Goal: Information Seeking & Learning: Learn about a topic

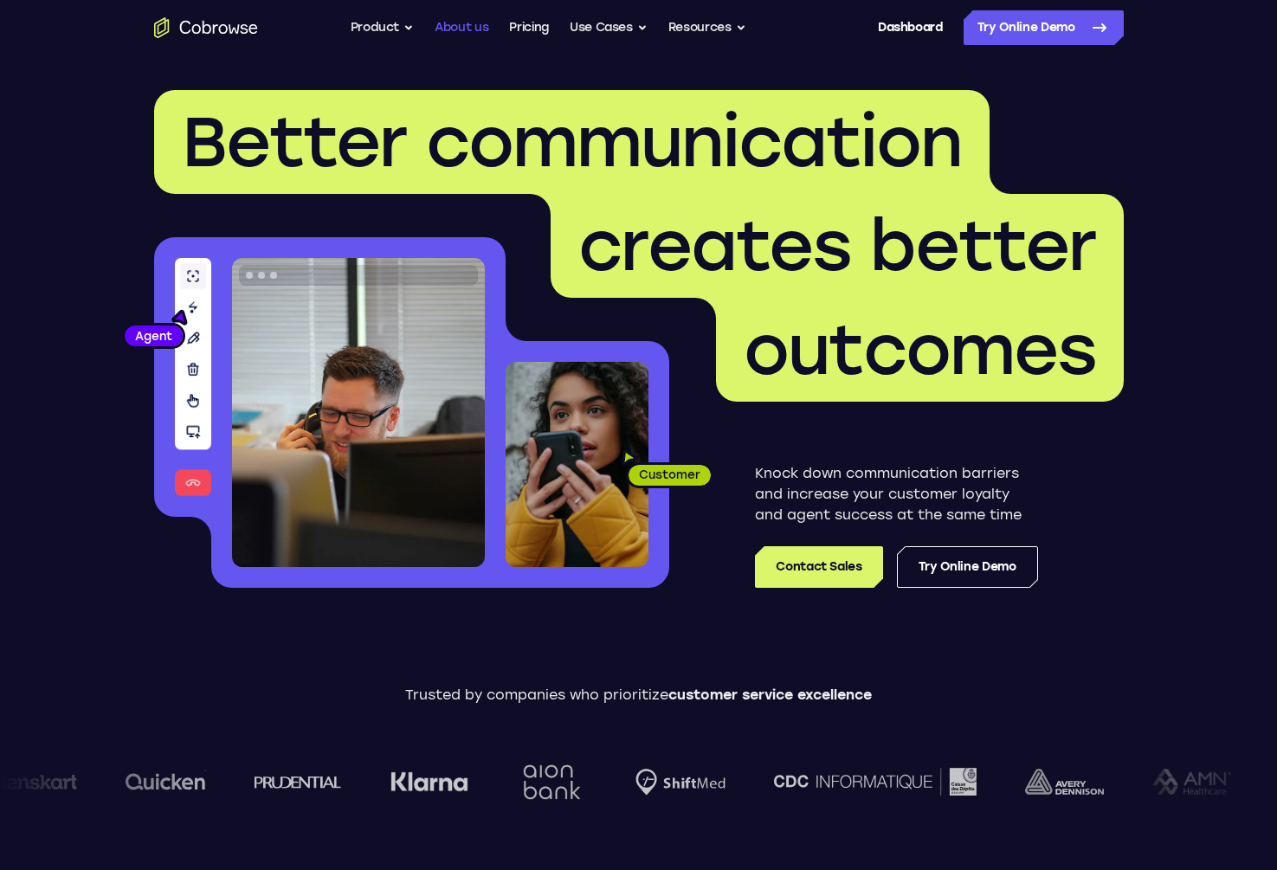
click at [479, 20] on link "About us" at bounding box center [461, 27] width 54 height 35
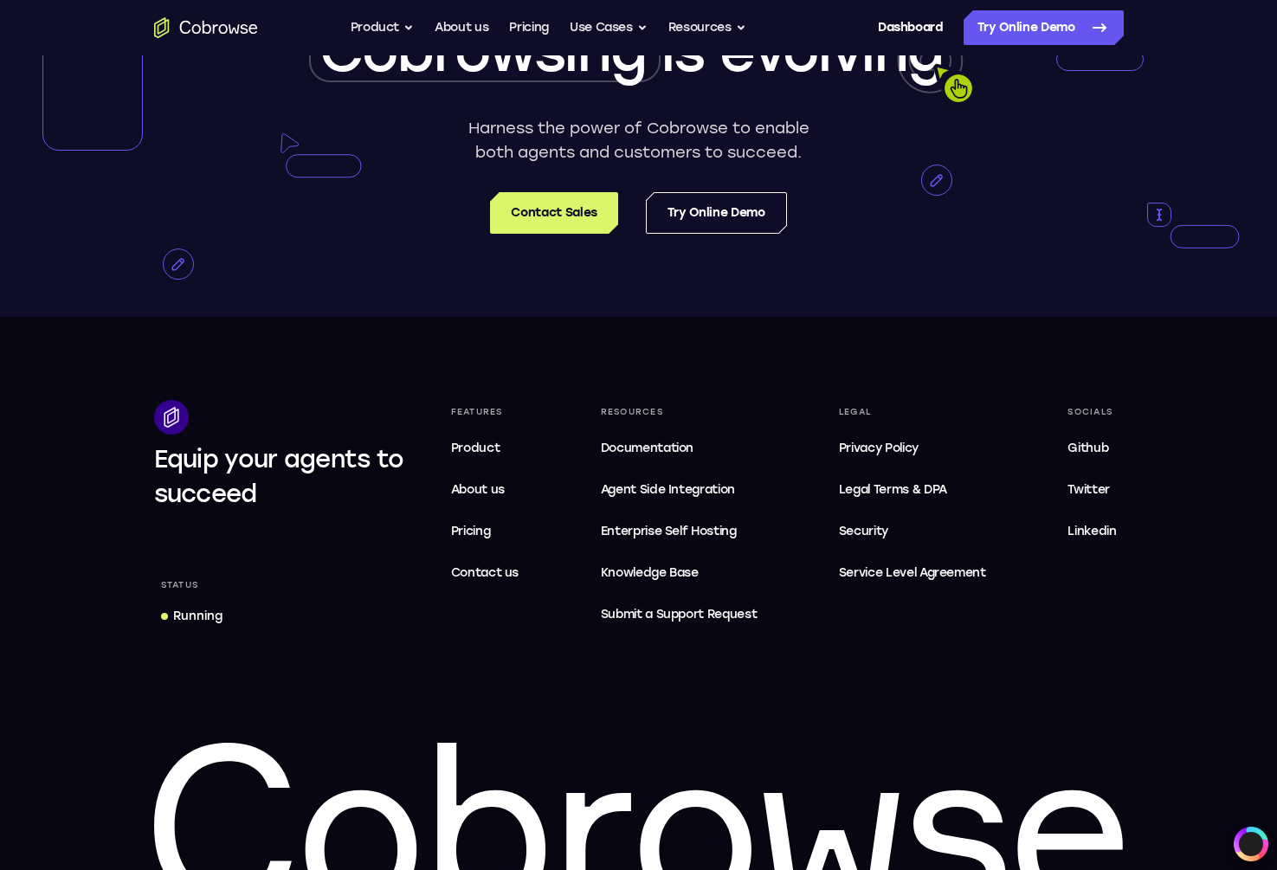
scroll to position [3118, 0]
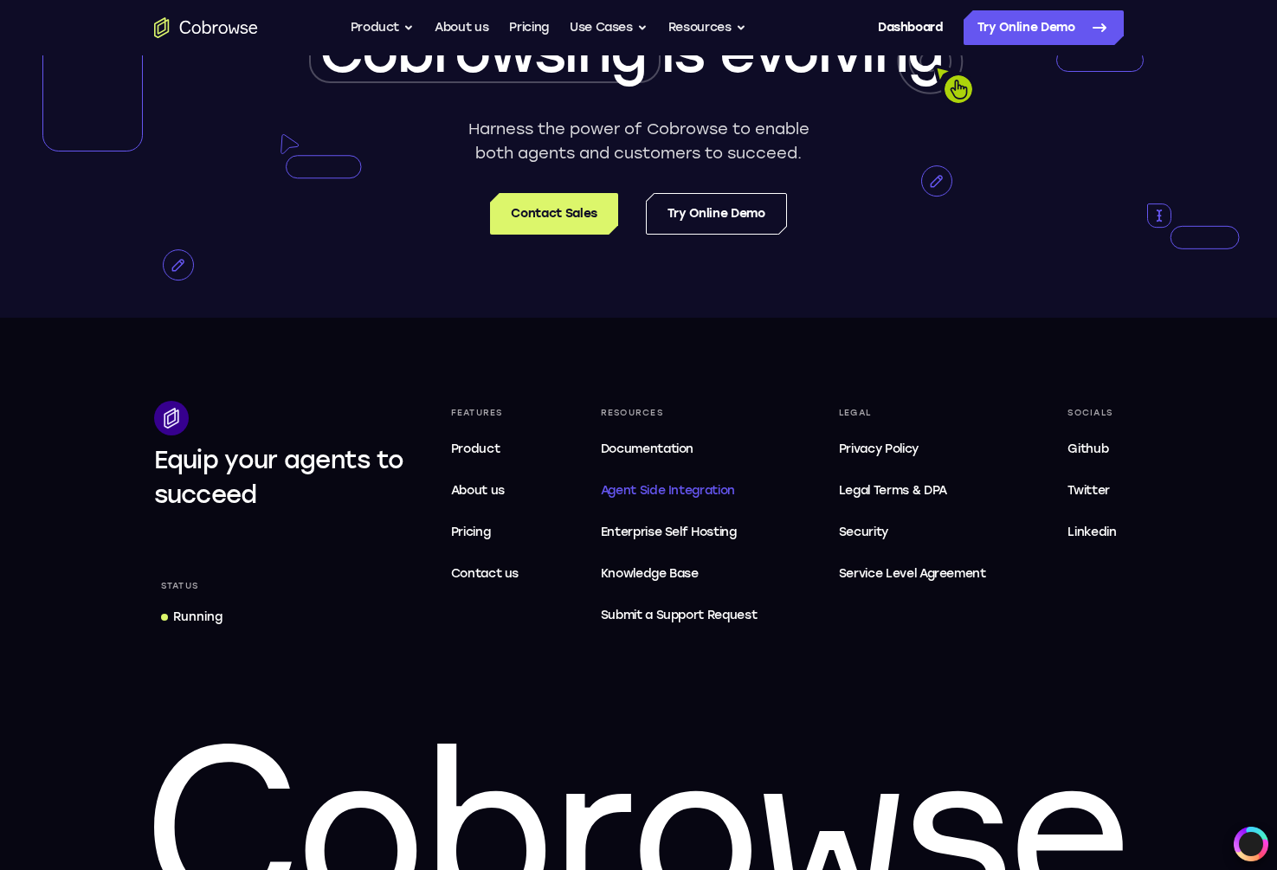
click at [713, 501] on span "Agent Side Integration" at bounding box center [679, 490] width 157 height 21
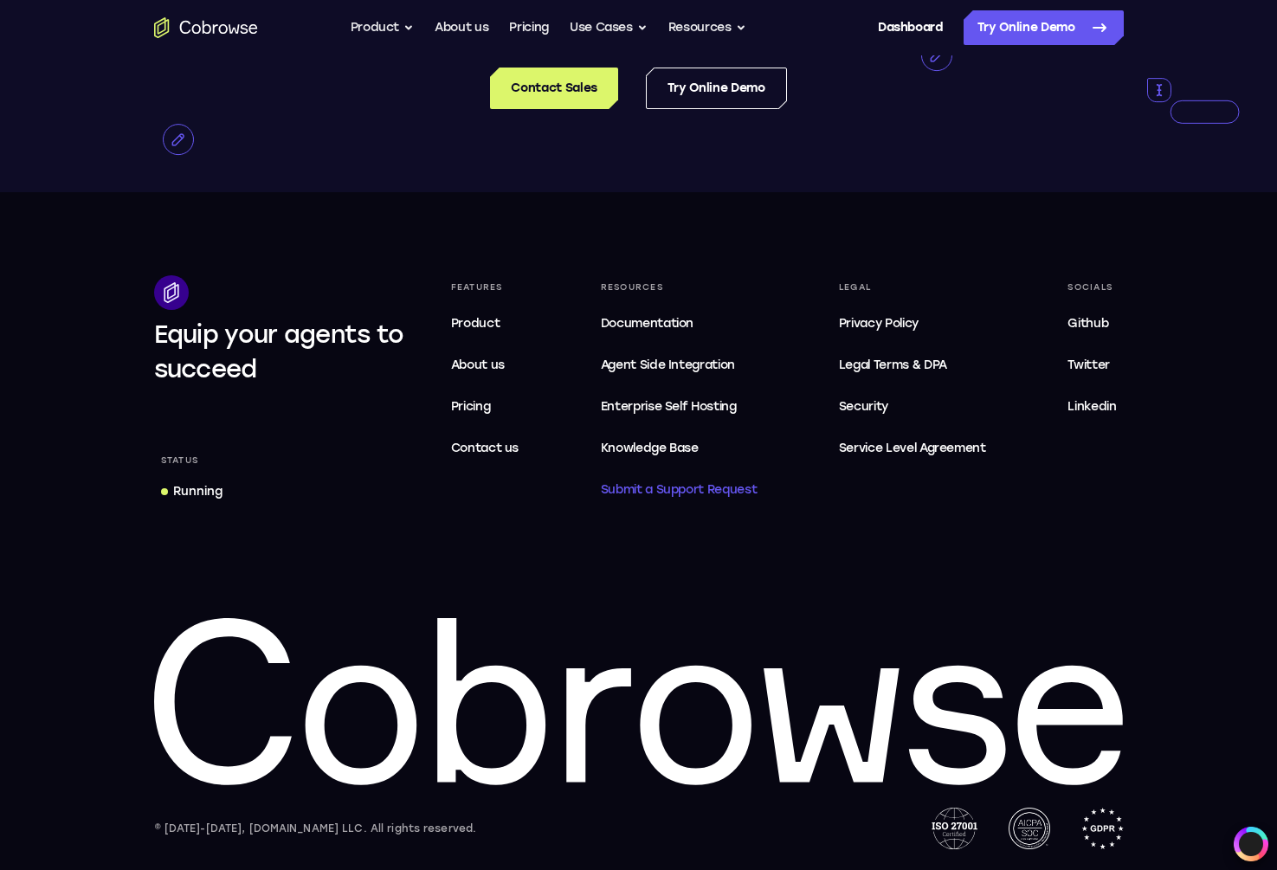
scroll to position [3267, 0]
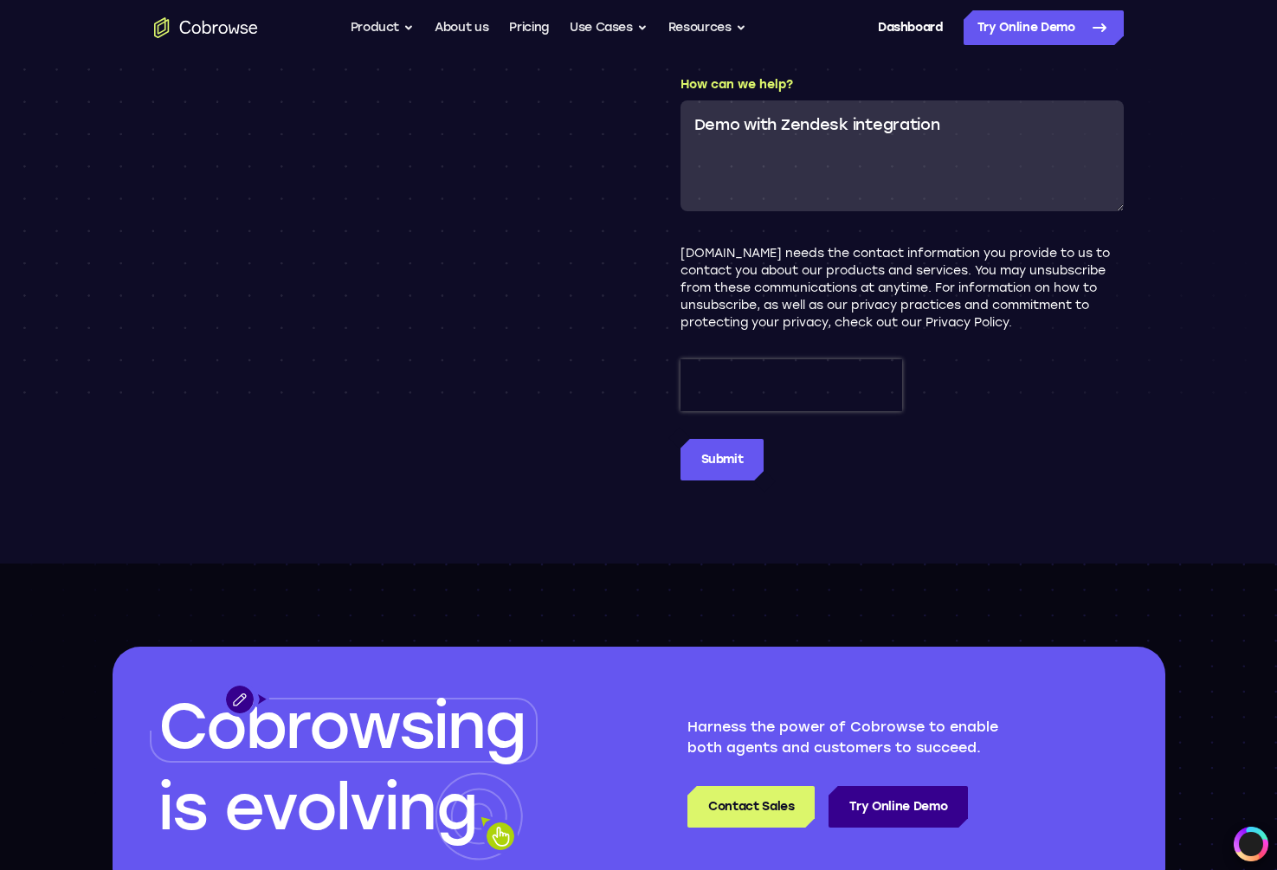
scroll to position [2101, 0]
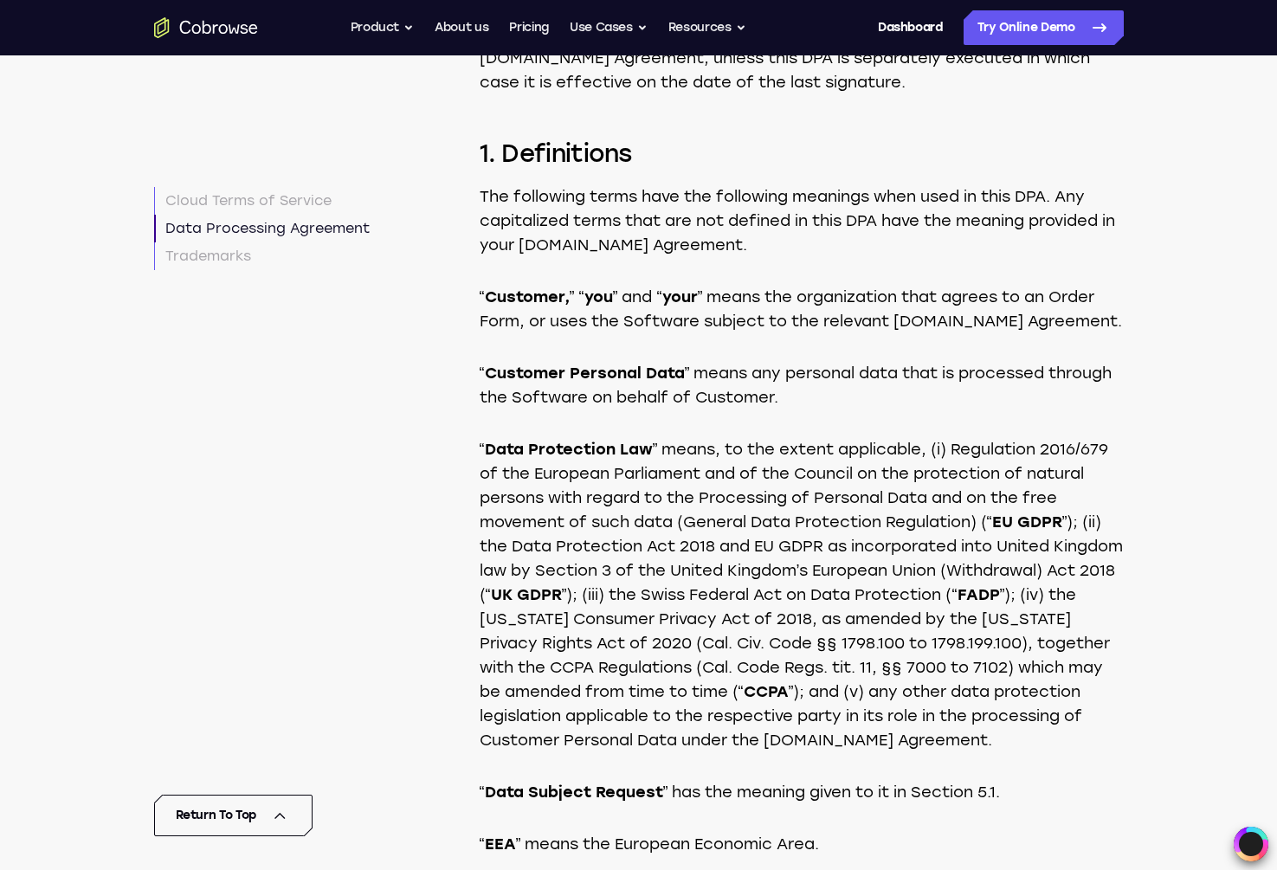
scroll to position [5633, 0]
